Goal: Task Accomplishment & Management: Manage account settings

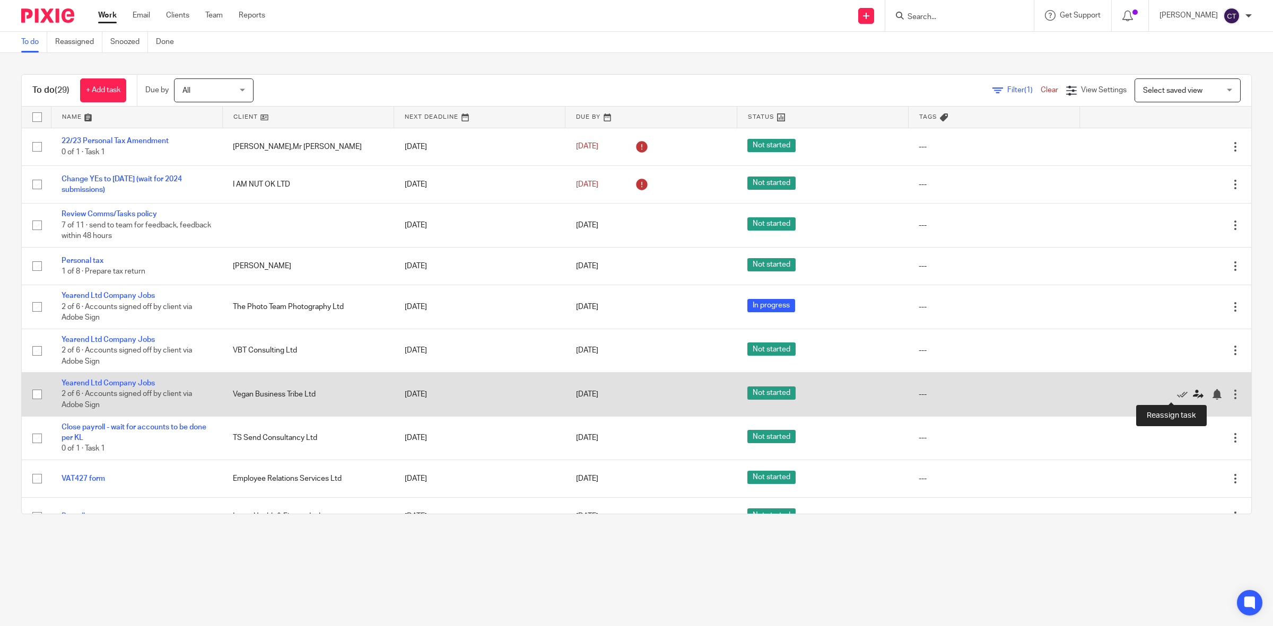
click at [1193, 391] on icon at bounding box center [1198, 394] width 11 height 11
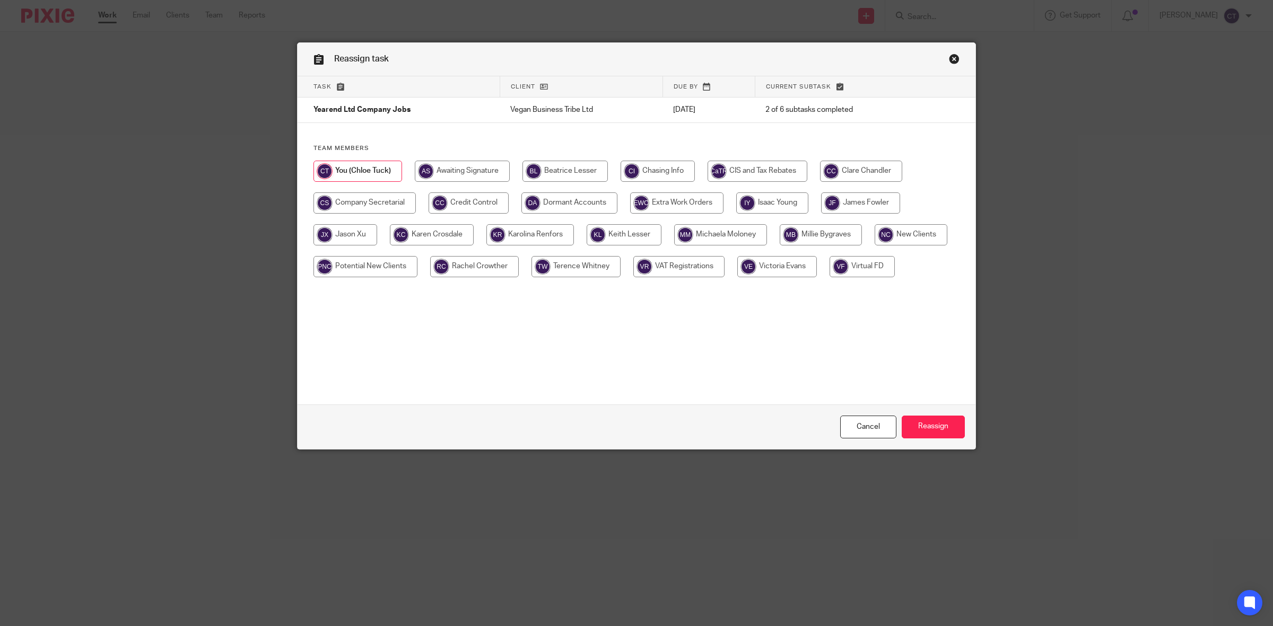
click at [860, 208] on input "radio" at bounding box center [860, 203] width 79 height 21
radio input "true"
click at [935, 423] on input "Reassign" at bounding box center [933, 427] width 63 height 23
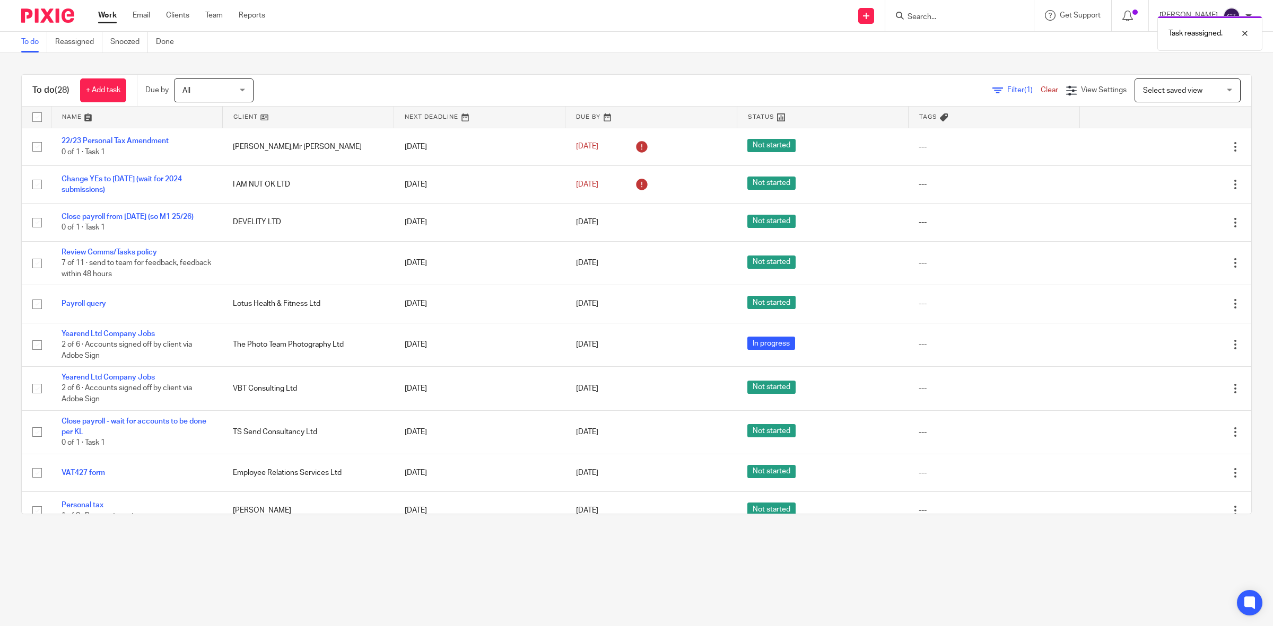
click at [106, 14] on link "Work" at bounding box center [107, 15] width 19 height 11
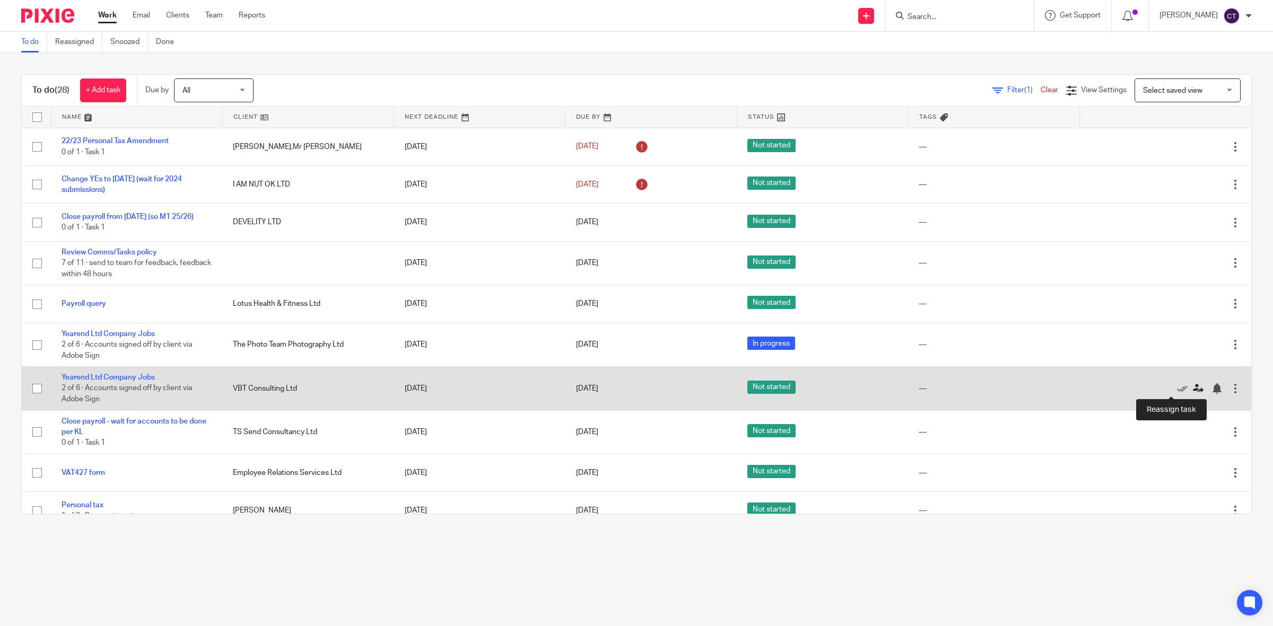
click at [1193, 386] on icon at bounding box center [1198, 389] width 11 height 11
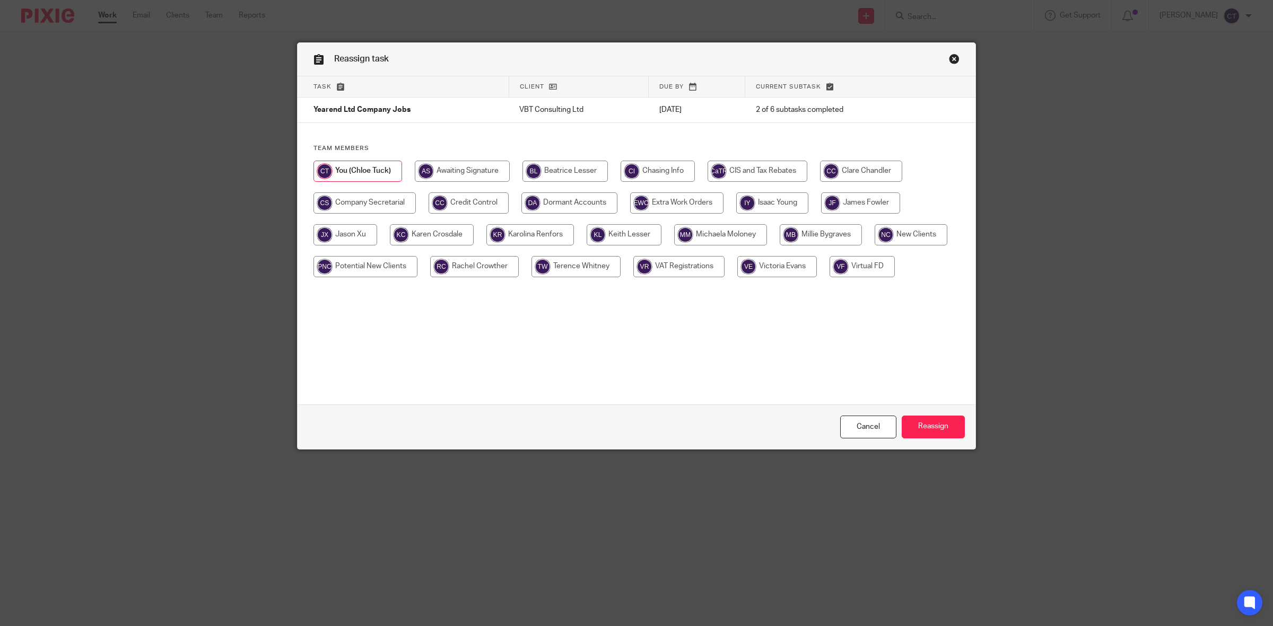
click at [857, 207] on input "radio" at bounding box center [860, 203] width 79 height 21
radio input "true"
click at [932, 420] on input "Reassign" at bounding box center [933, 427] width 63 height 23
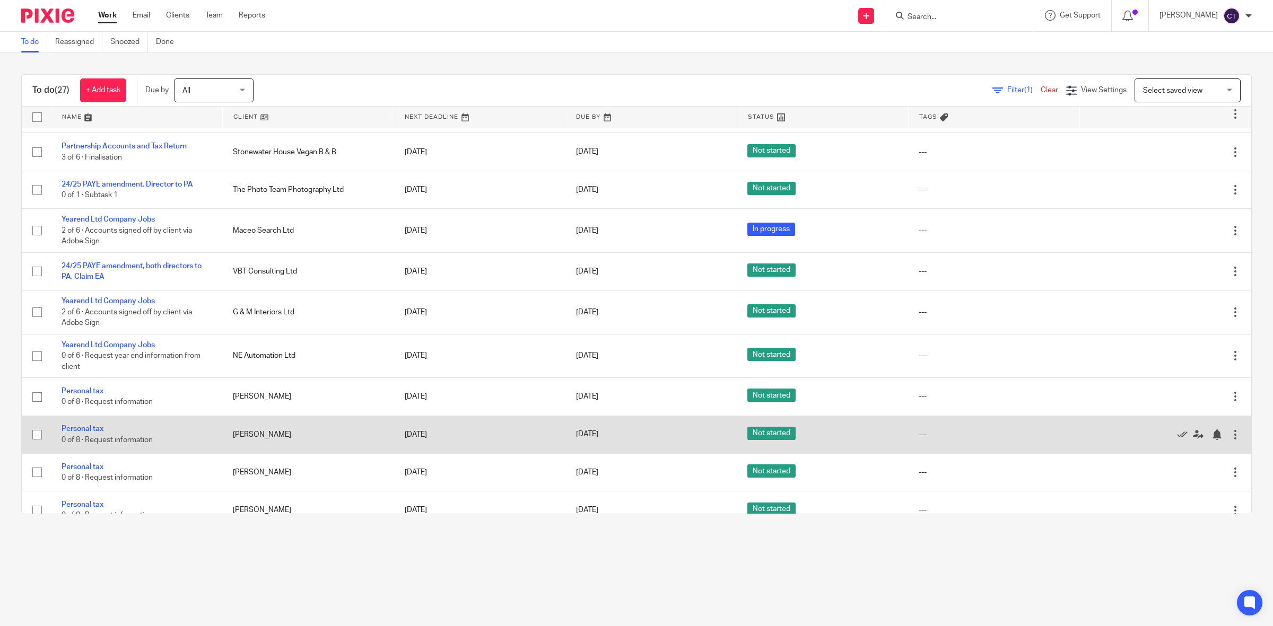
scroll to position [695, 0]
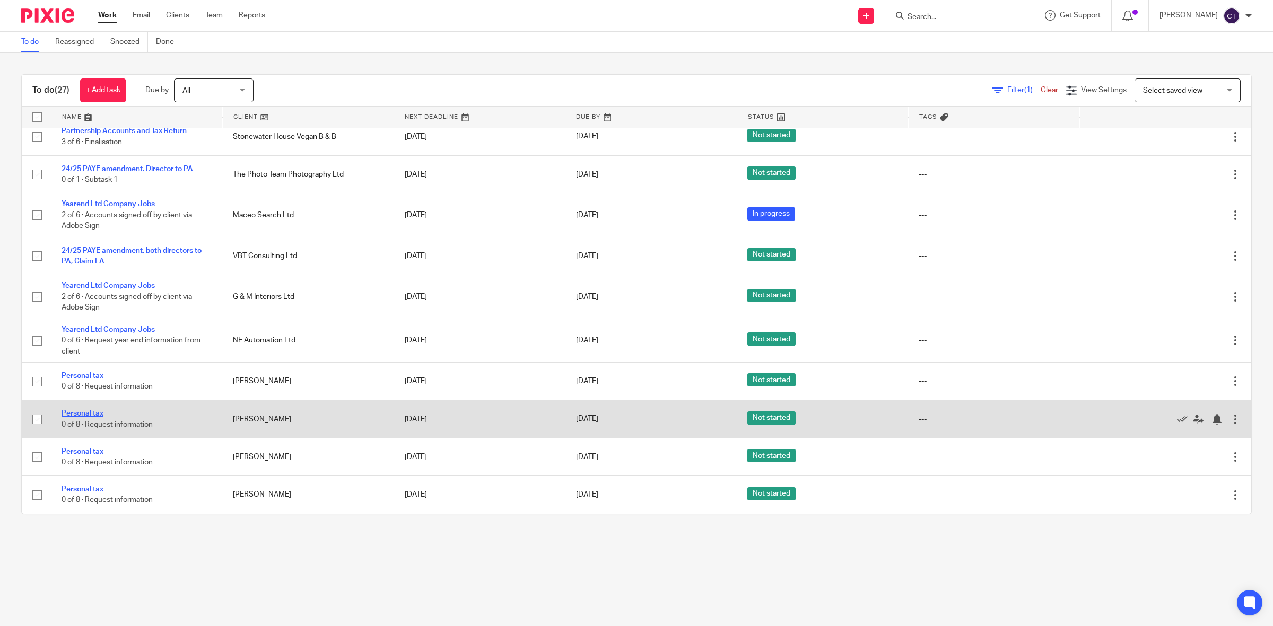
click at [83, 412] on link "Personal tax" at bounding box center [83, 413] width 42 height 7
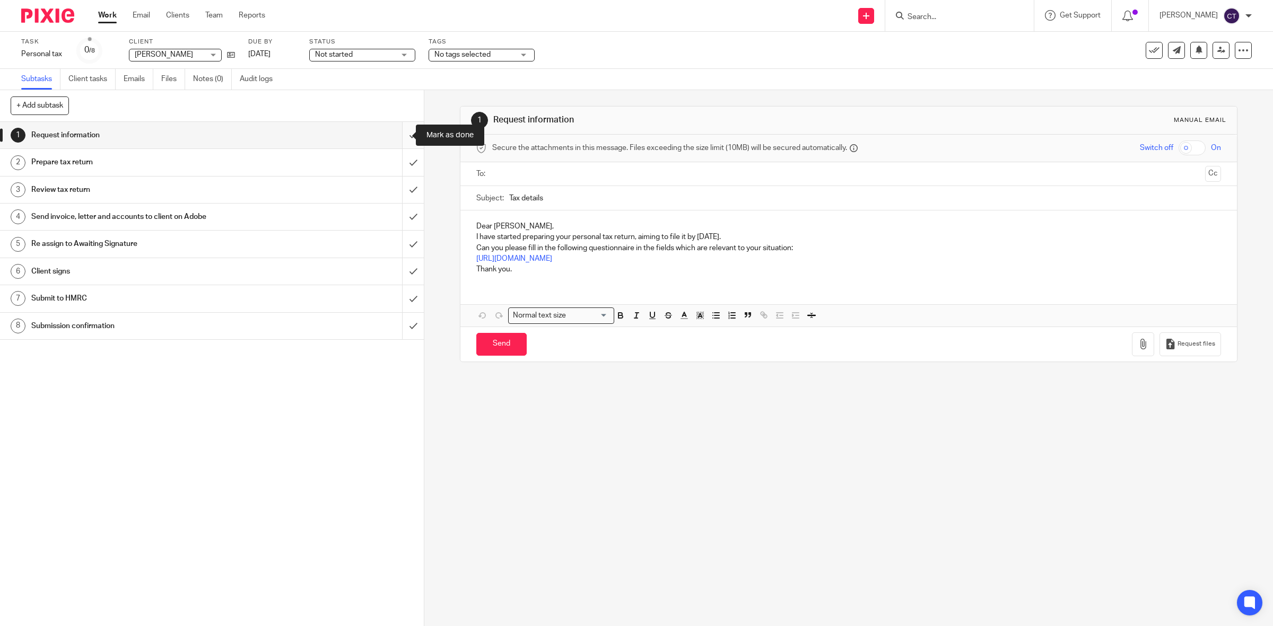
click at [399, 131] on input "submit" at bounding box center [212, 135] width 424 height 27
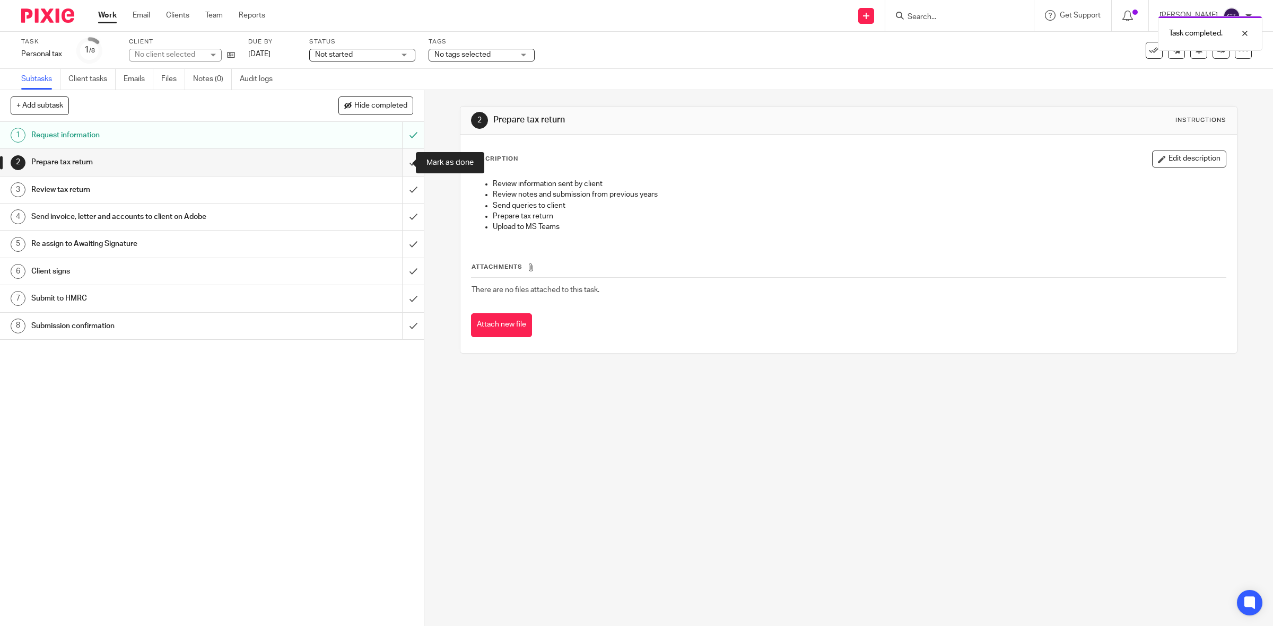
click at [402, 163] on input "submit" at bounding box center [212, 162] width 424 height 27
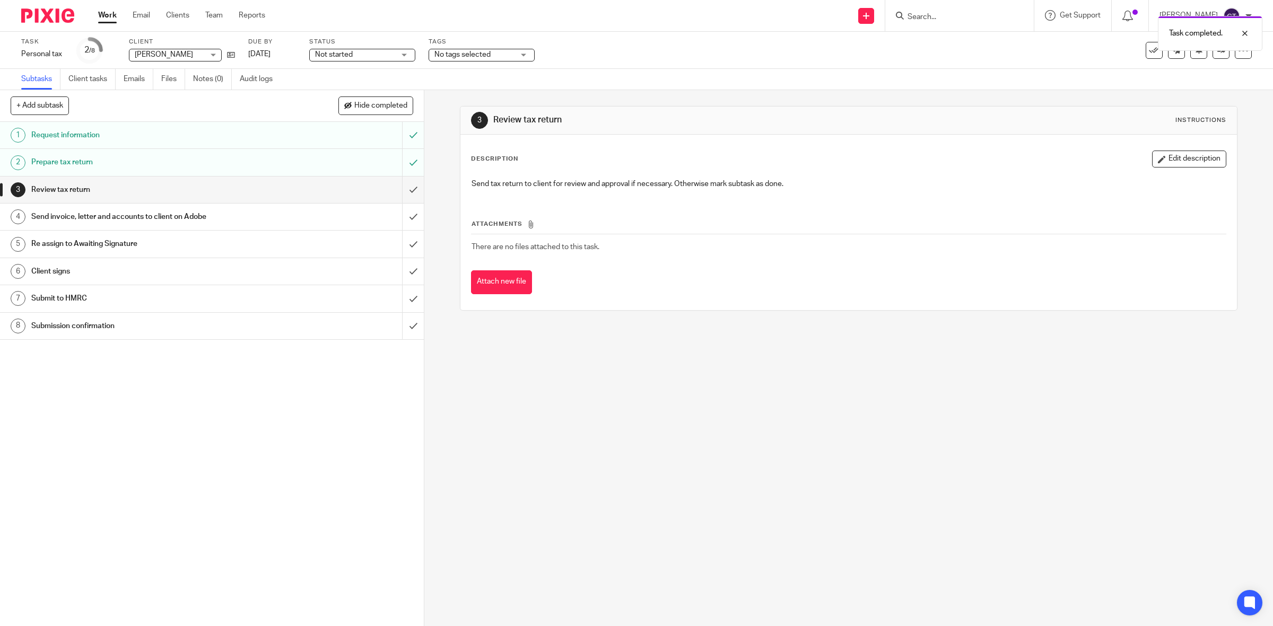
click at [110, 12] on link "Work" at bounding box center [107, 15] width 19 height 11
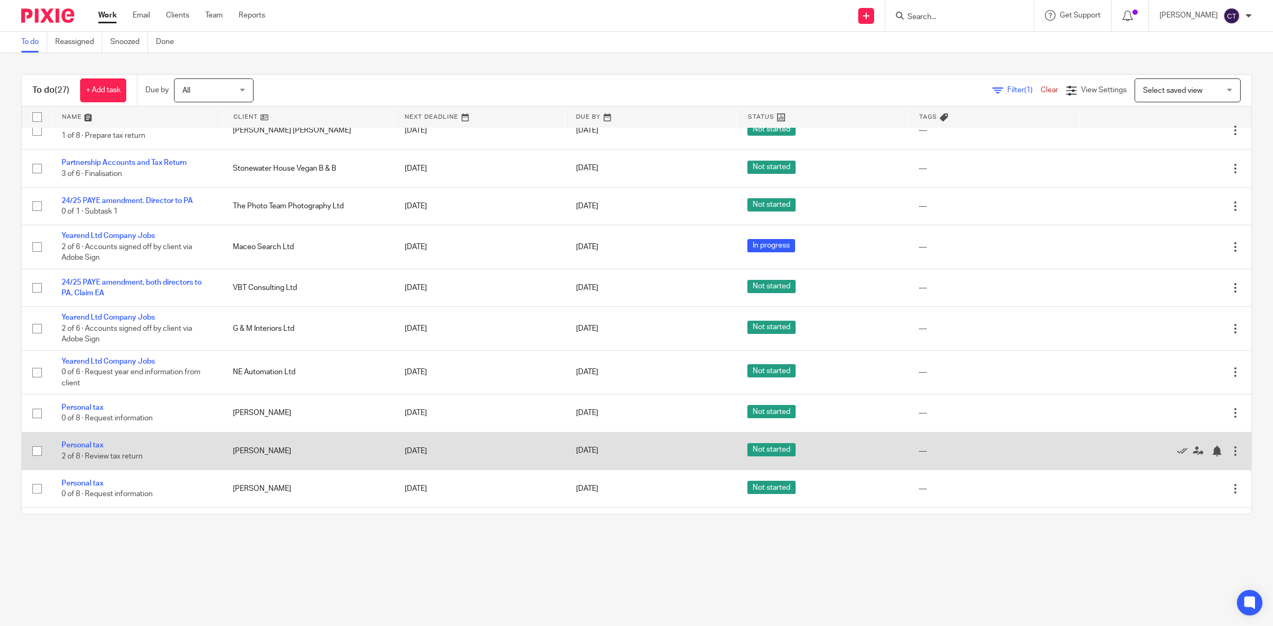
scroll to position [695, 0]
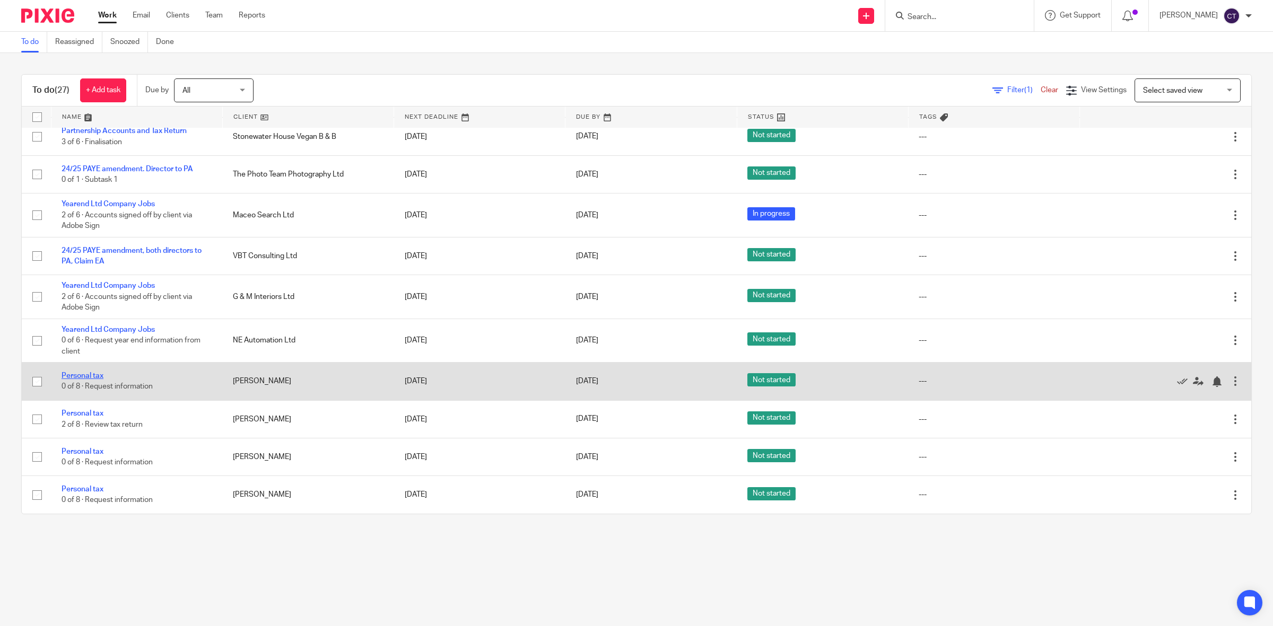
click at [97, 375] on link "Personal tax" at bounding box center [83, 375] width 42 height 7
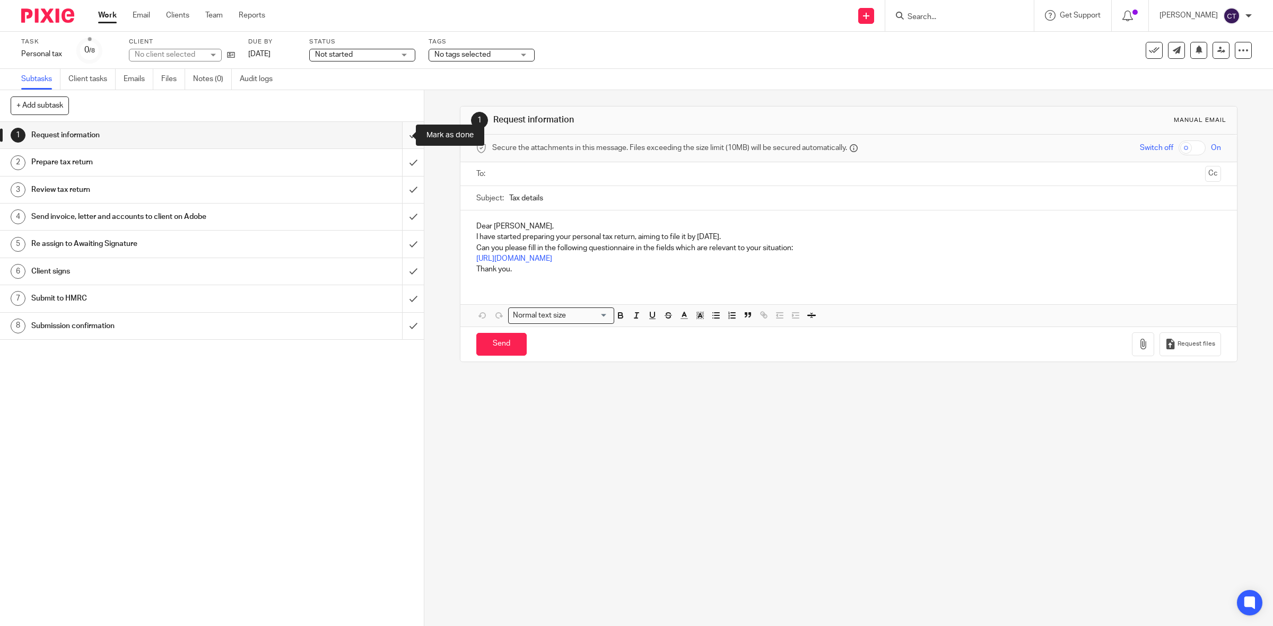
click at [396, 133] on input "submit" at bounding box center [212, 135] width 424 height 27
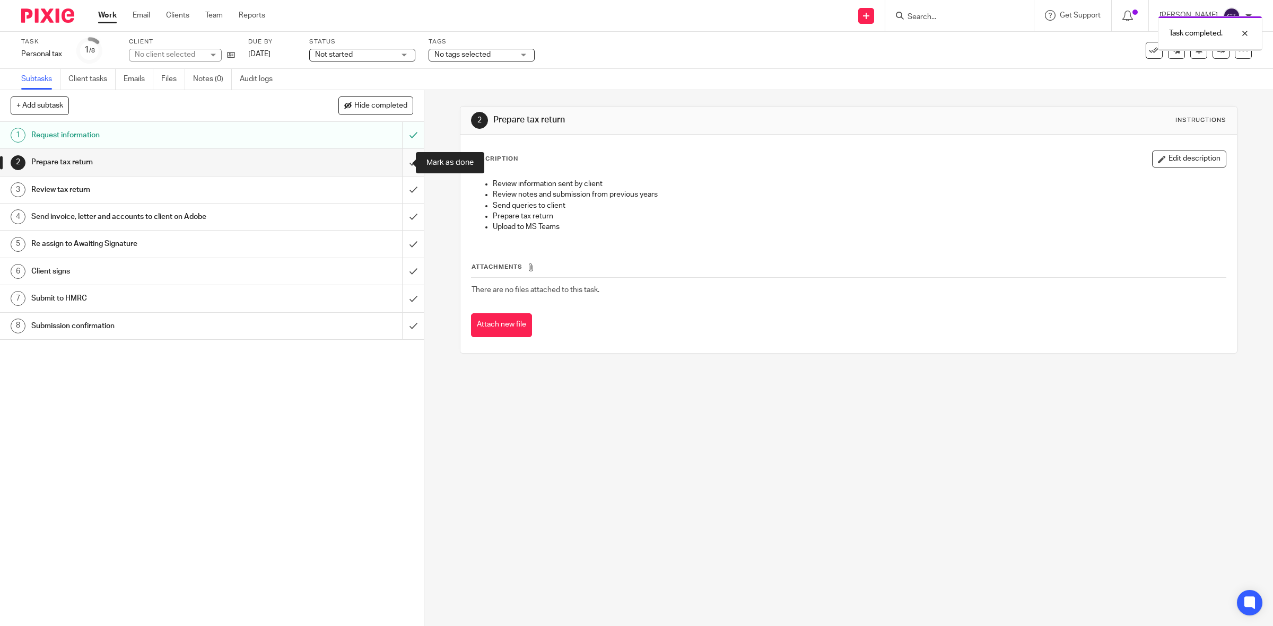
click at [402, 163] on input "submit" at bounding box center [212, 162] width 424 height 27
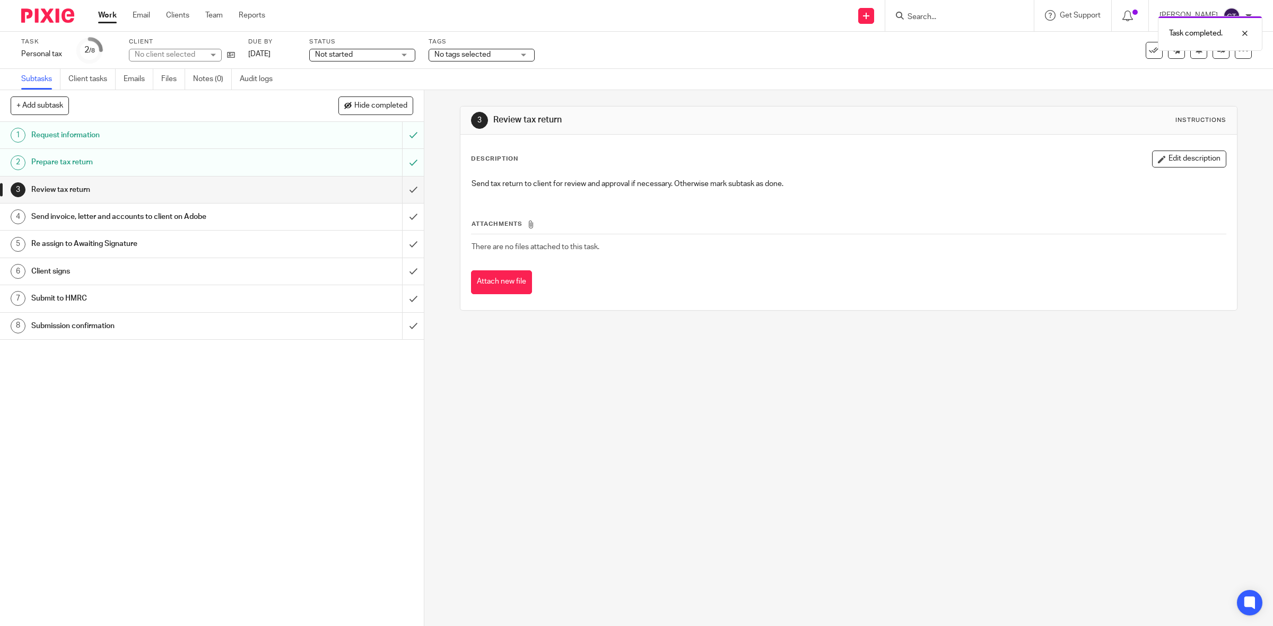
click at [104, 12] on link "Work" at bounding box center [107, 15] width 19 height 11
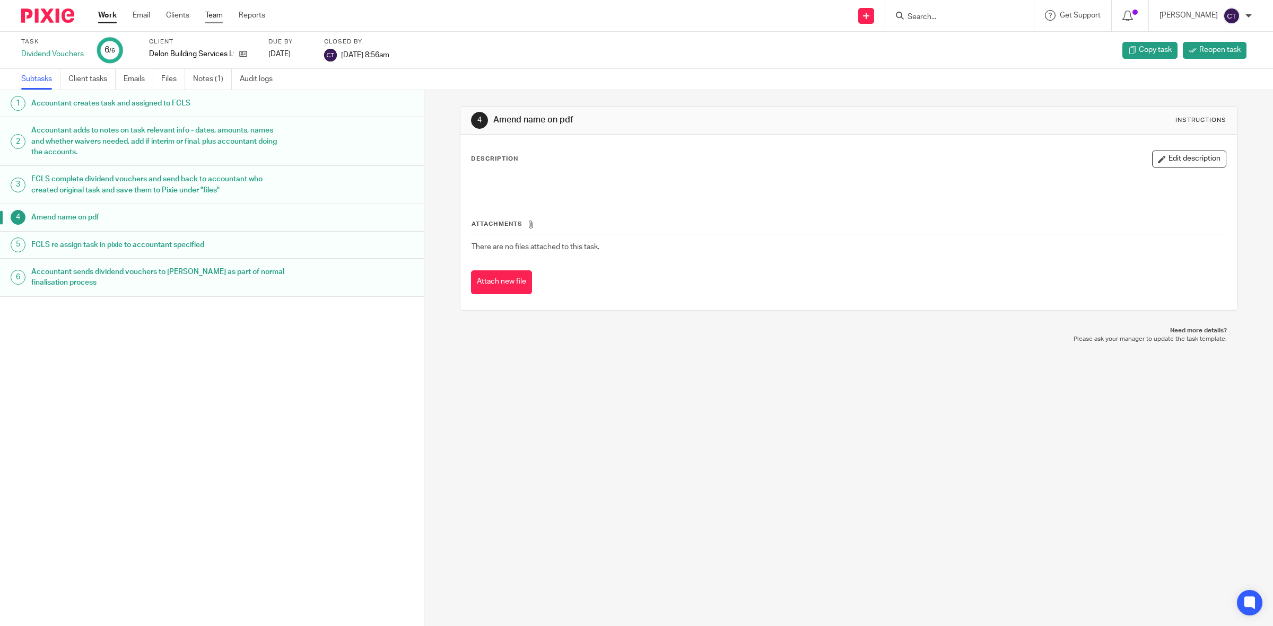
click at [213, 11] on link "Team" at bounding box center [214, 15] width 18 height 11
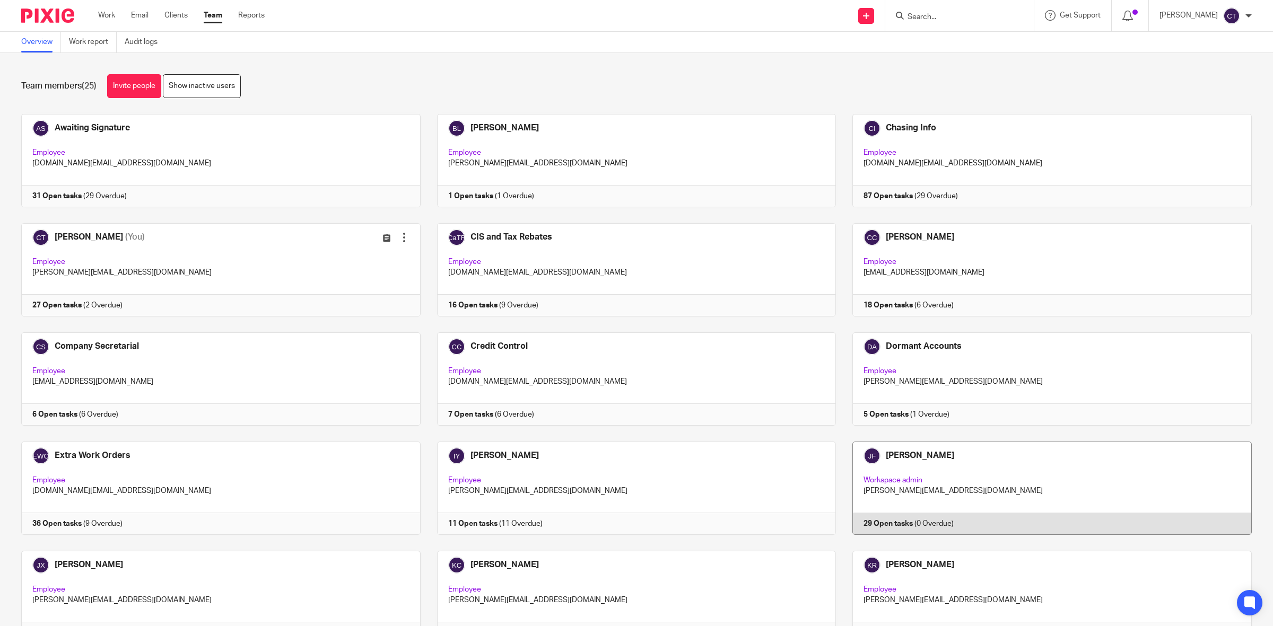
click at [912, 470] on link at bounding box center [1044, 488] width 416 height 93
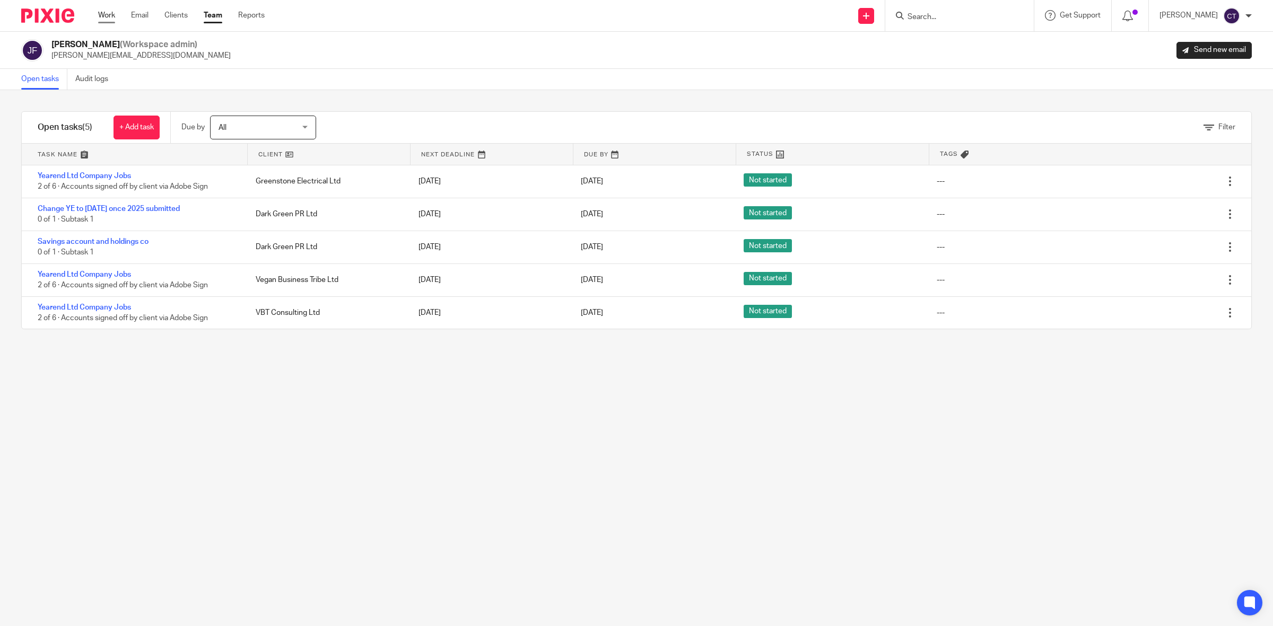
click at [110, 11] on link "Work" at bounding box center [106, 15] width 17 height 11
